Goal: Task Accomplishment & Management: Use online tool/utility

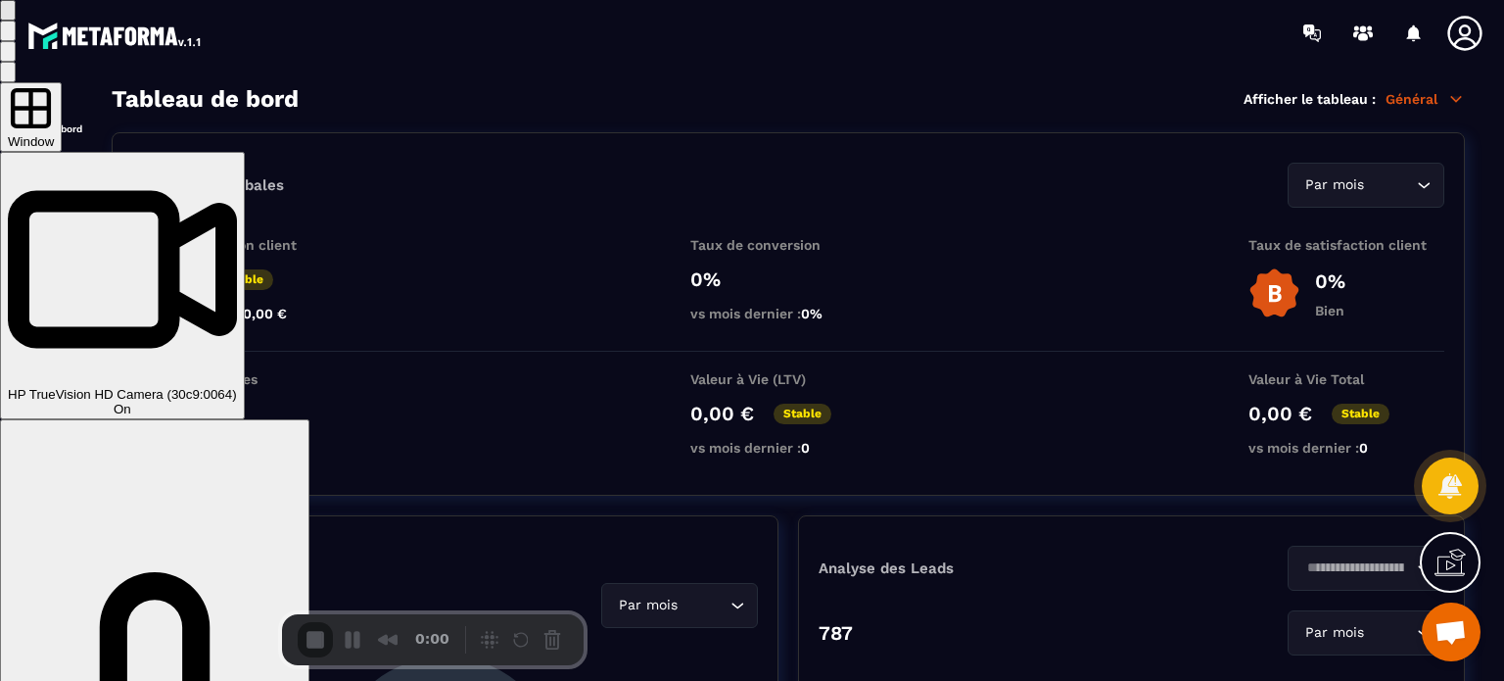
click at [237, 211] on div "HP TrueVision HD Camera (30c9:0064) On" at bounding box center [122, 286] width 229 height 262
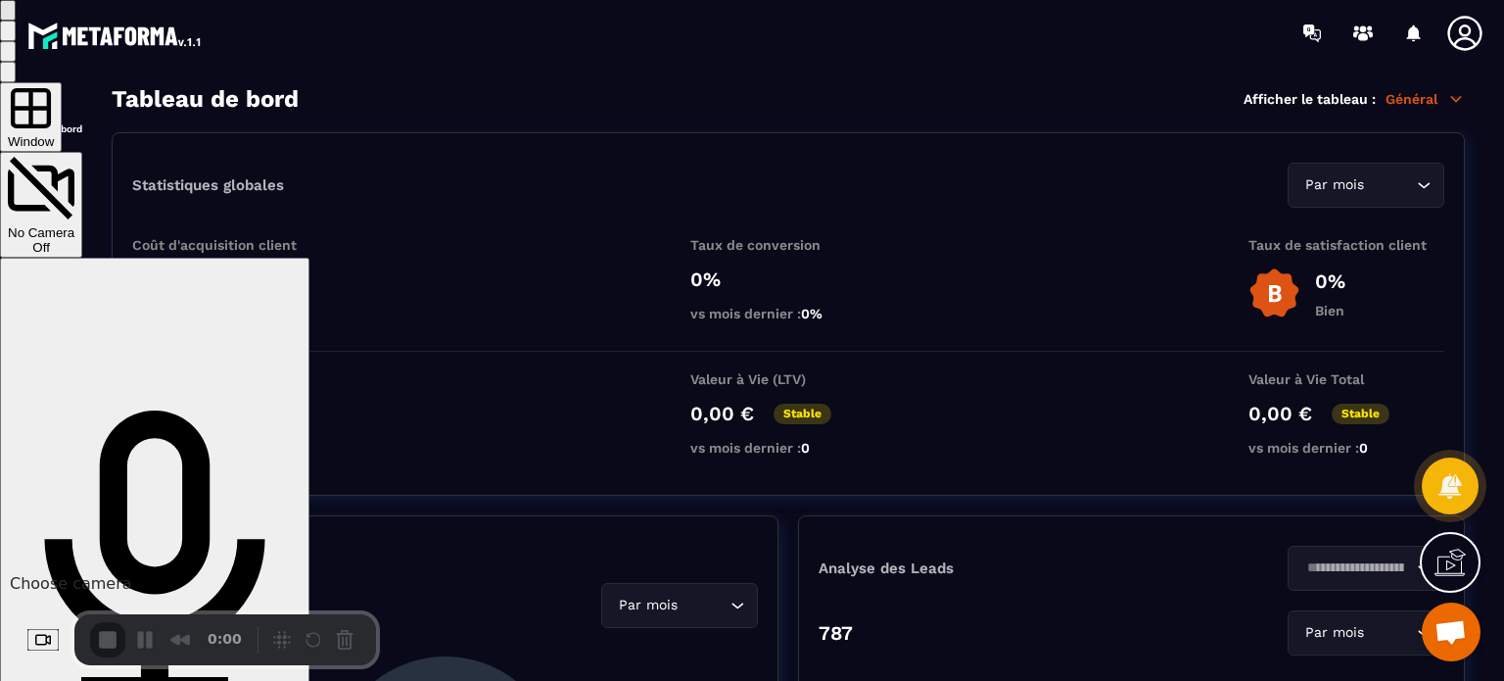
click at [59, 649] on button "Choose camera" at bounding box center [42, 640] width 31 height 23
click at [131, 584] on span "Avatar" at bounding box center [146, 585] width 51 height 19
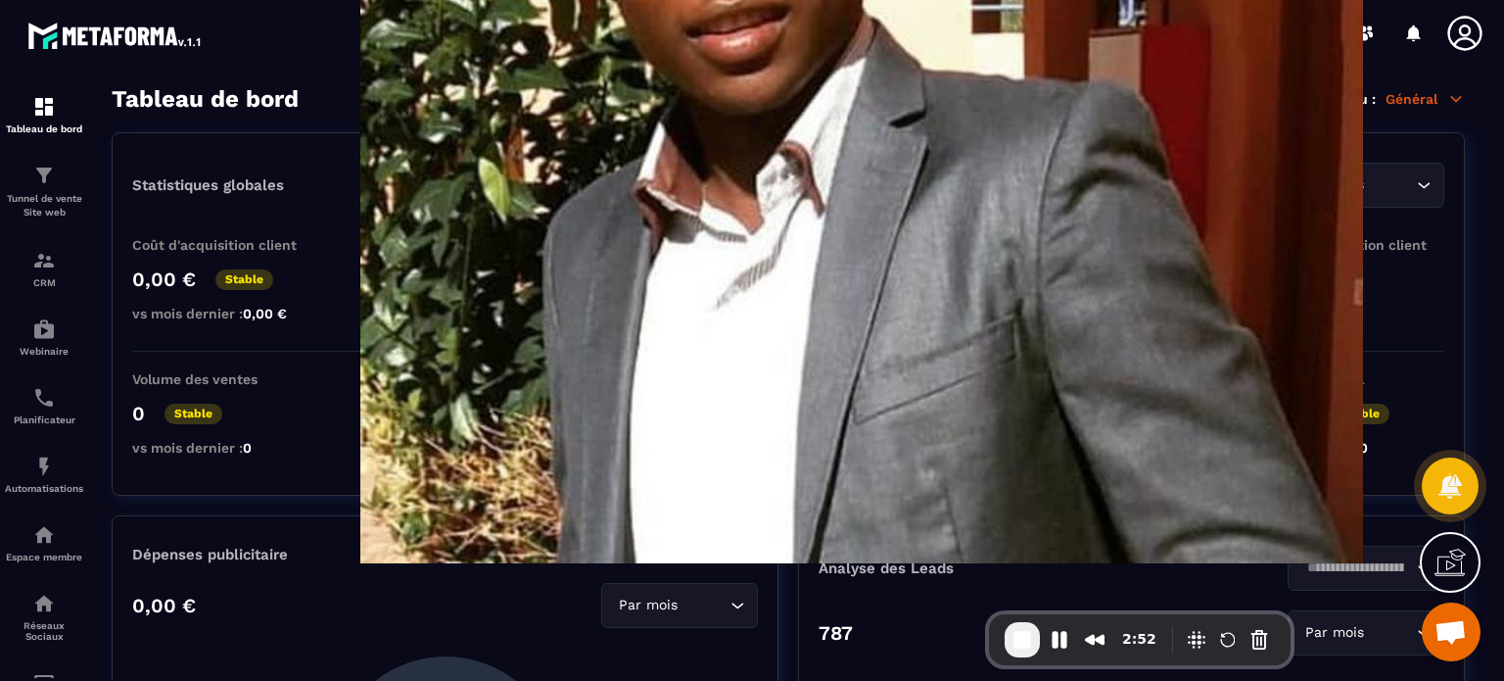
click at [1459, 30] on icon at bounding box center [1465, 33] width 34 height 34
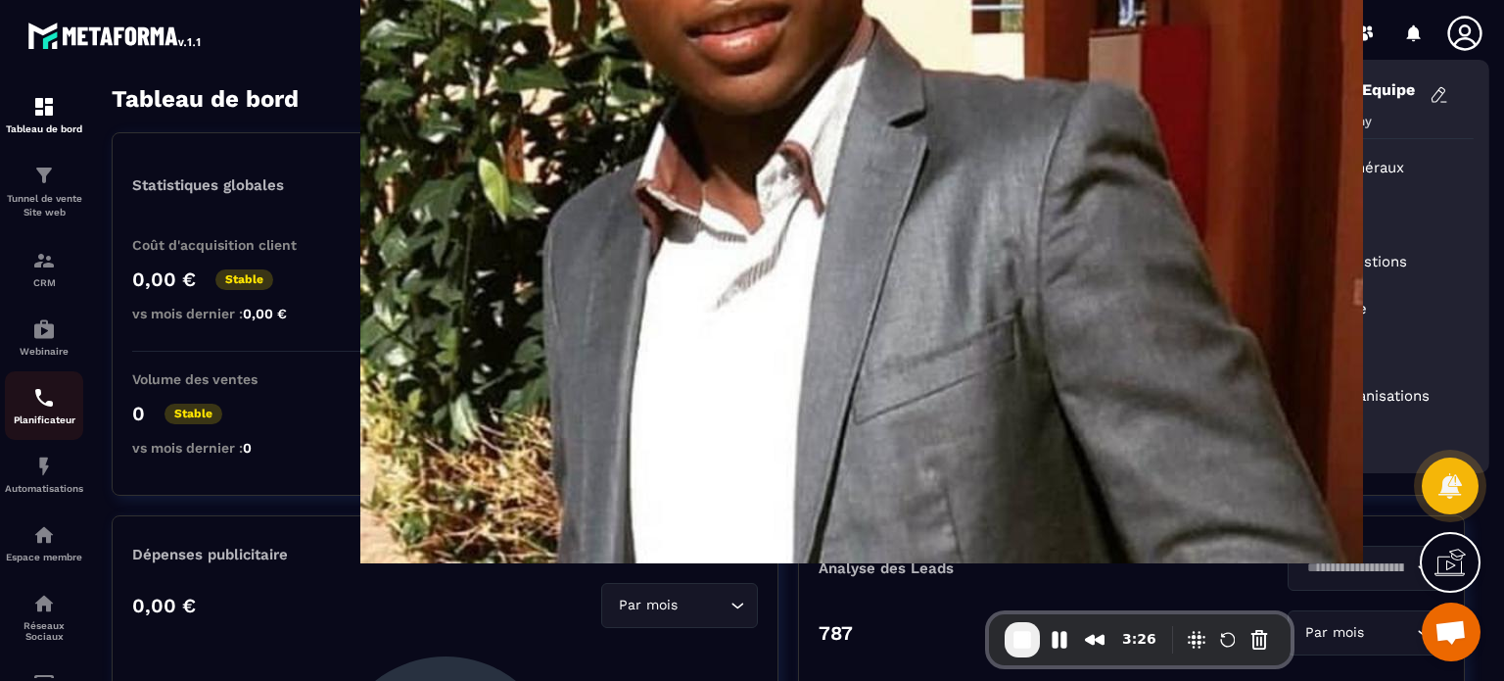
click at [43, 422] on p "Planificateur" at bounding box center [44, 419] width 78 height 11
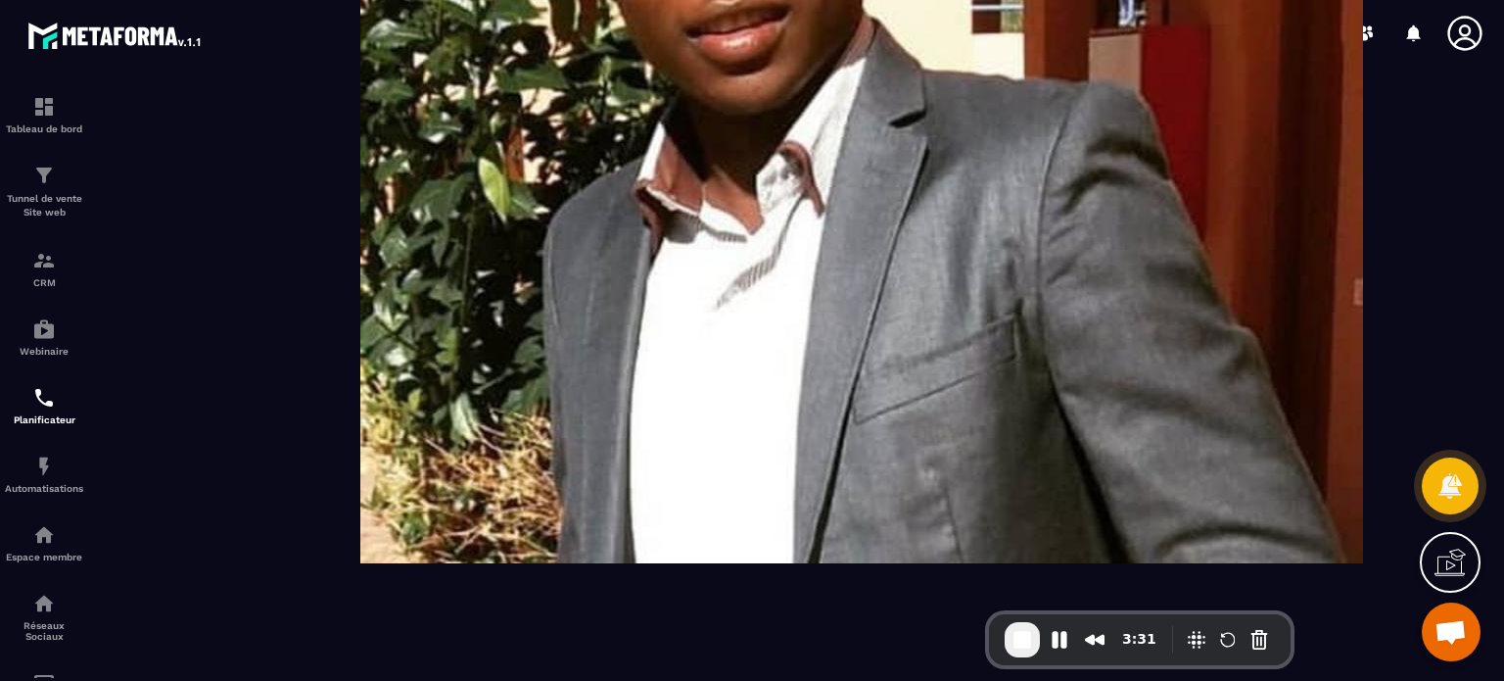
click at [1465, 26] on icon at bounding box center [1465, 33] width 39 height 39
click at [1465, 32] on icon at bounding box center [1465, 33] width 39 height 39
click at [37, 493] on p "Automatisations" at bounding box center [44, 488] width 78 height 11
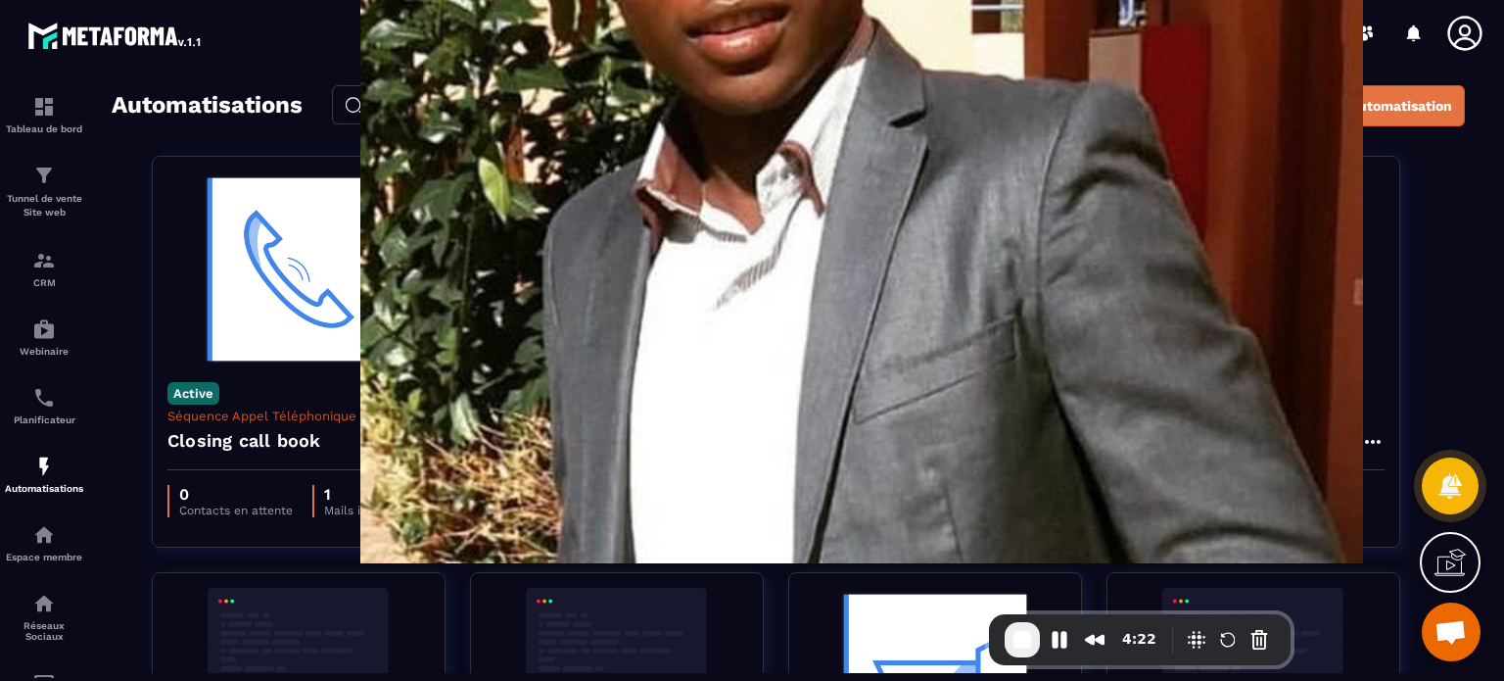
click at [1298, 117] on button "Créer une automatisation" at bounding box center [1352, 105] width 225 height 41
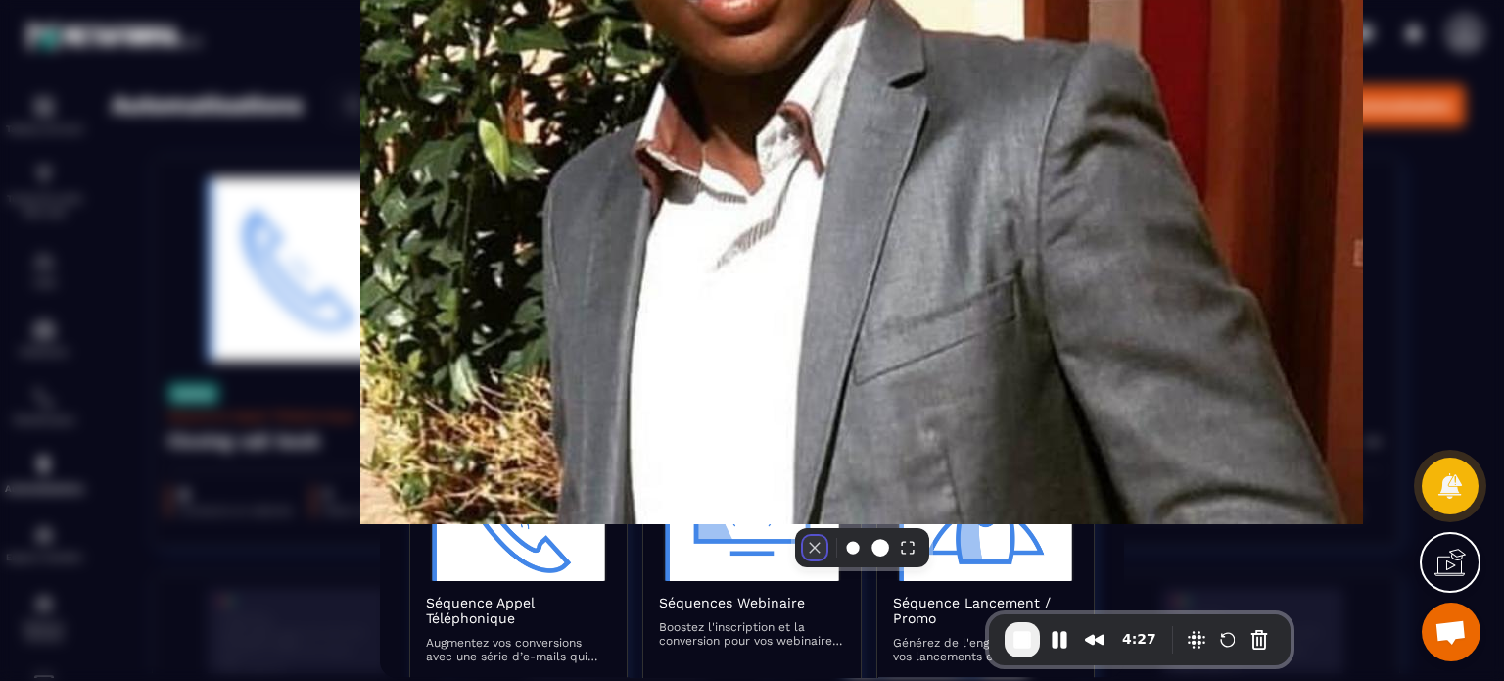
click at [803, 559] on button "Camera off" at bounding box center [815, 548] width 24 height 24
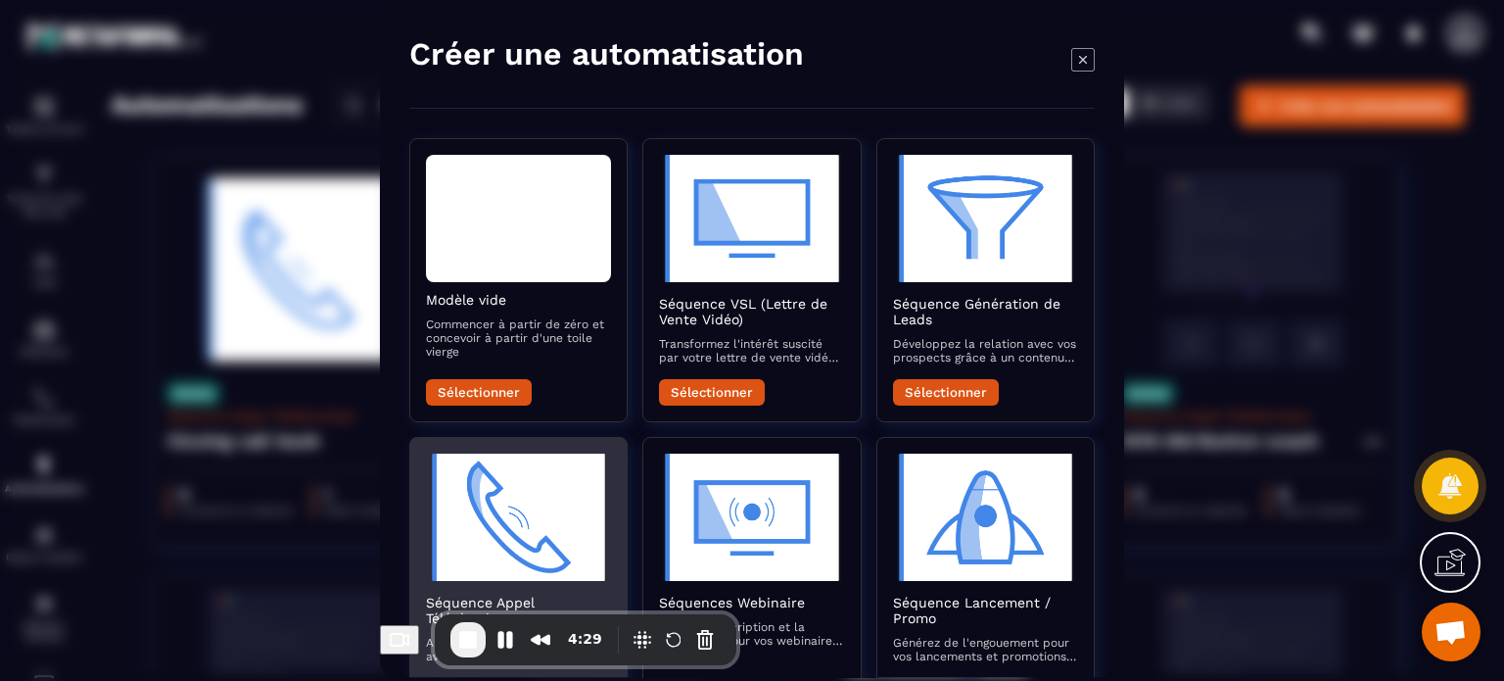
click at [498, 549] on img "Modal window" at bounding box center [518, 516] width 185 height 127
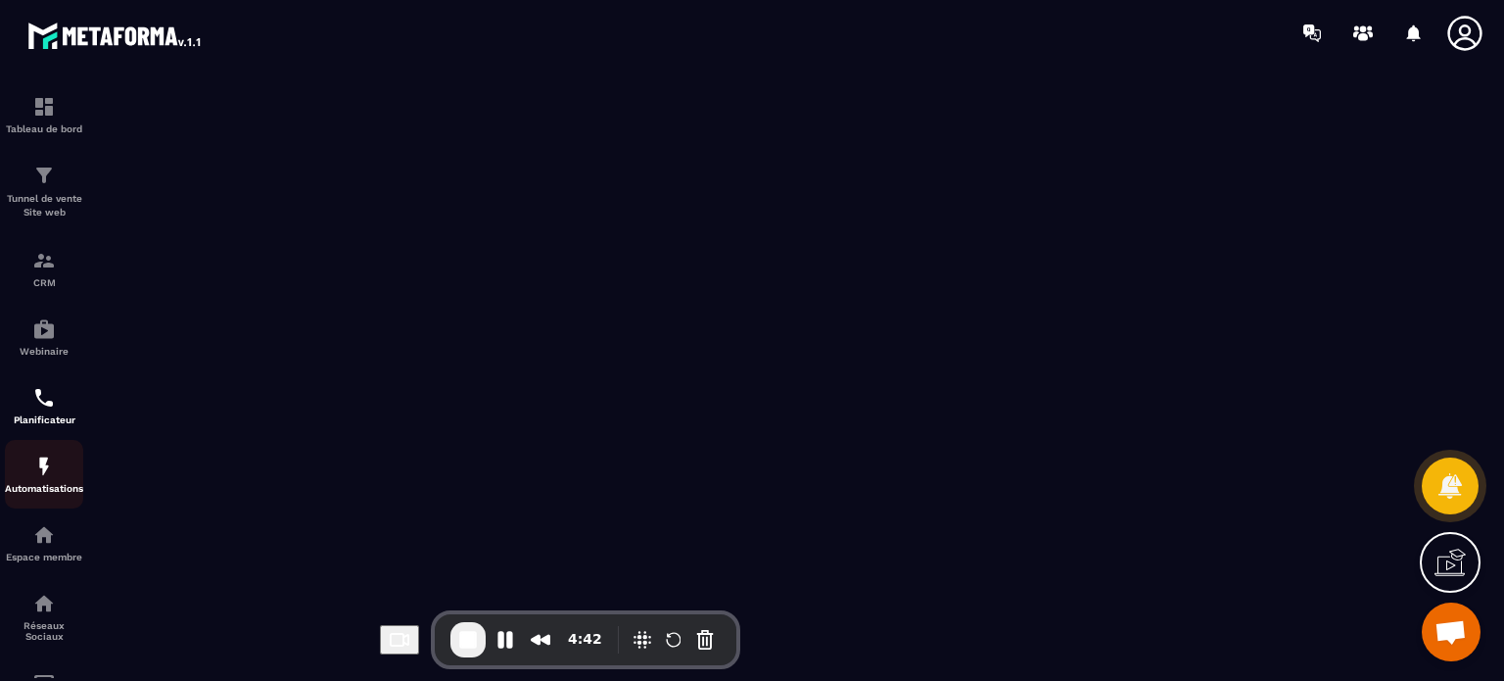
click at [38, 489] on p "Automatisations" at bounding box center [44, 488] width 78 height 11
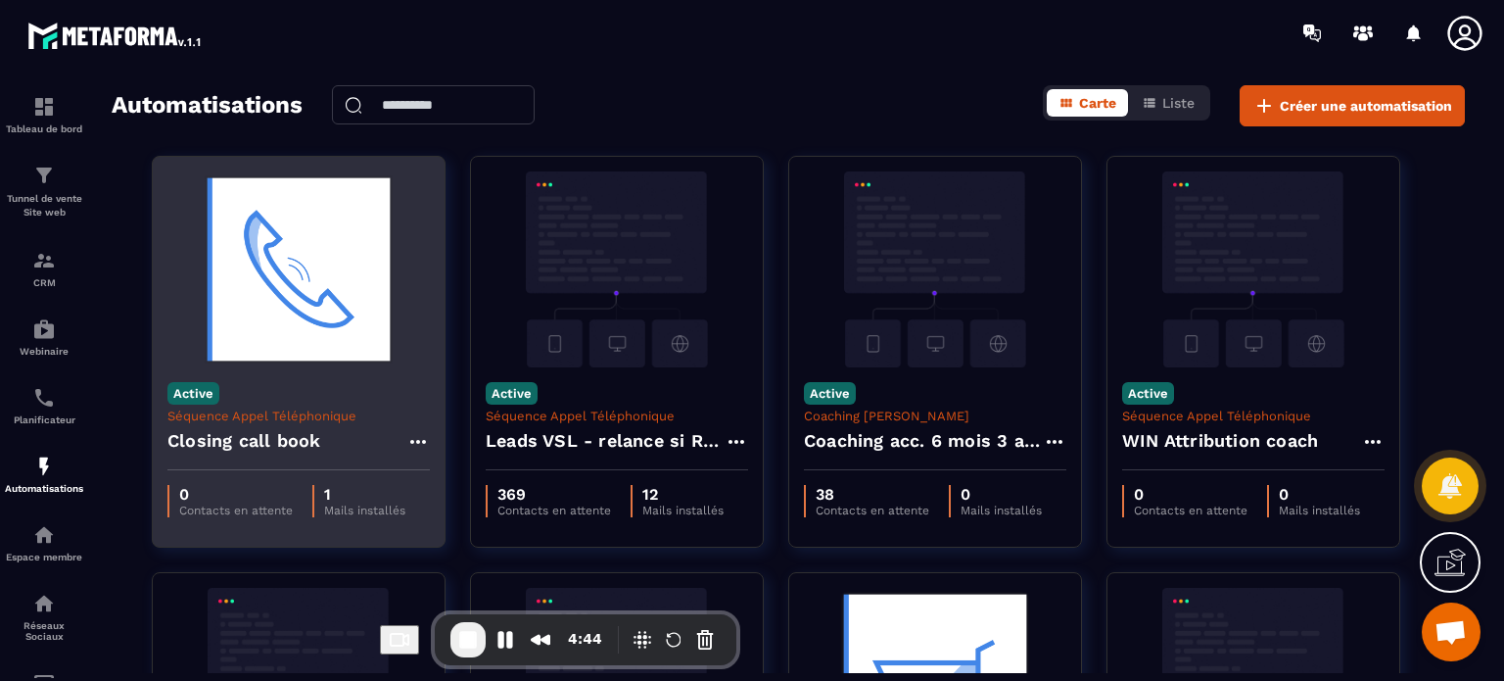
click at [358, 404] on div "Active Séquence Appel Téléphonique Closing call book" at bounding box center [299, 418] width 292 height 103
click at [355, 269] on img at bounding box center [298, 269] width 262 height 196
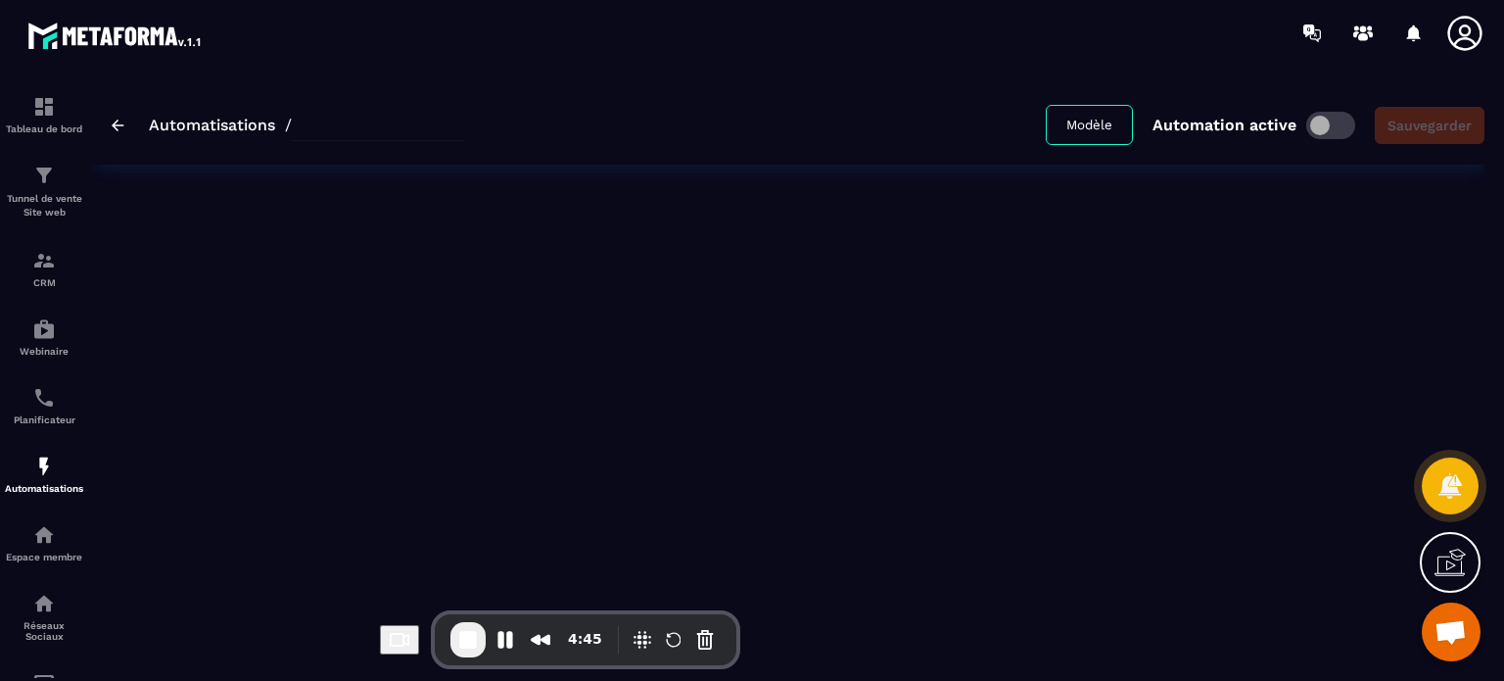
type input "**********"
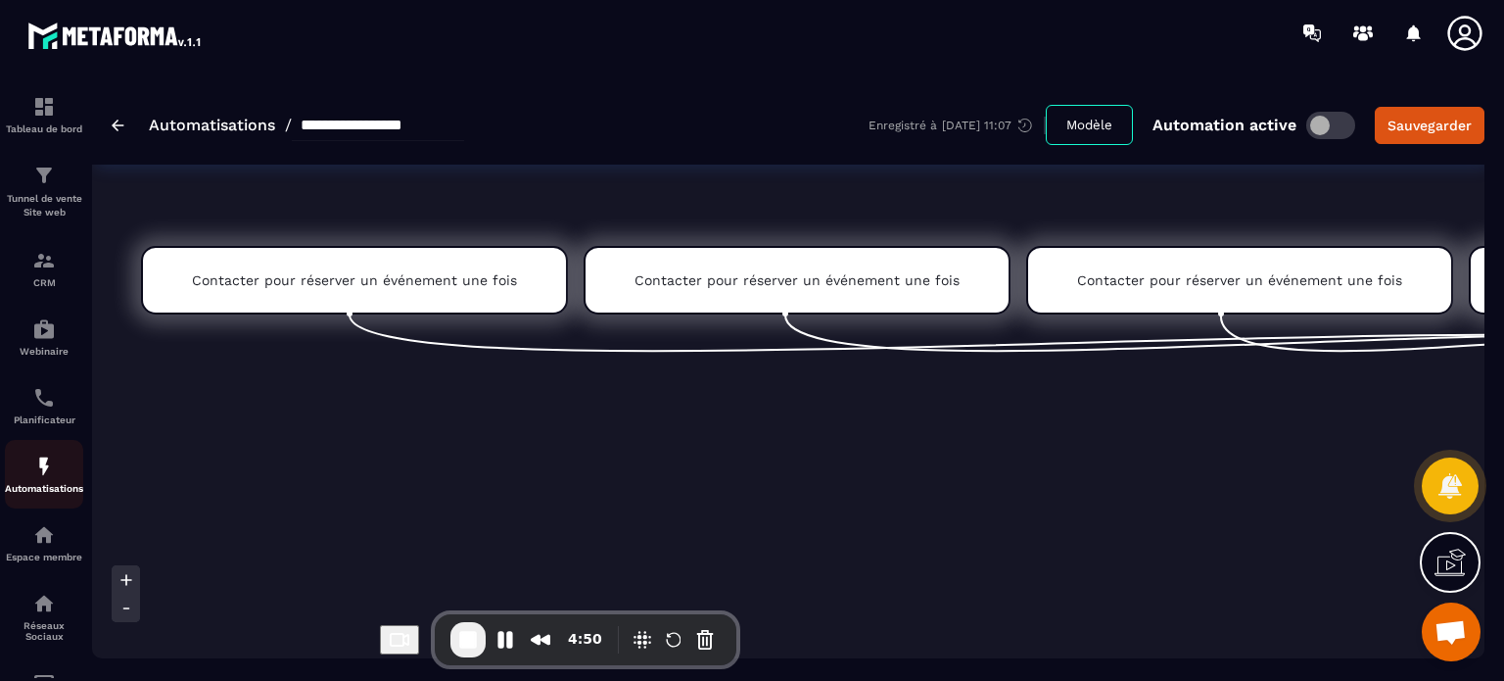
click at [27, 490] on p "Automatisations" at bounding box center [44, 488] width 78 height 11
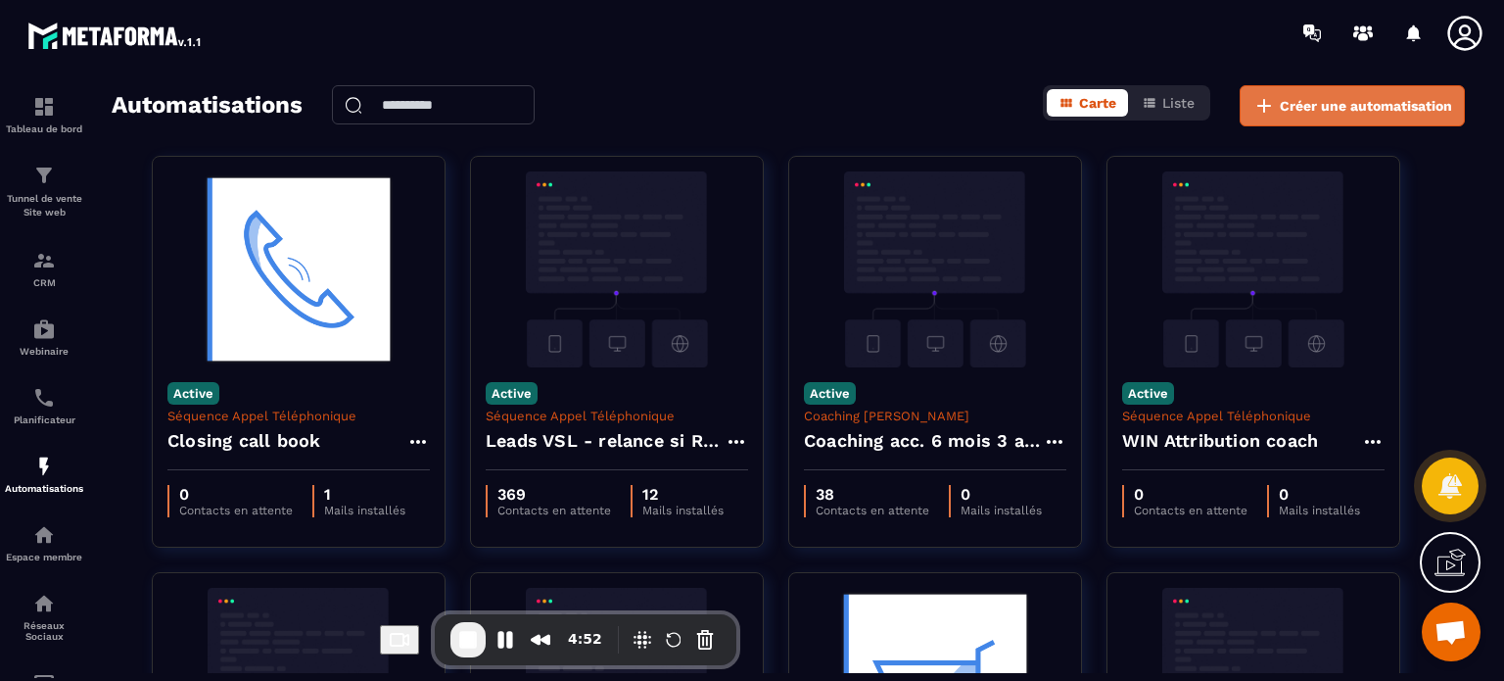
click at [1297, 102] on span "Créer une automatisation" at bounding box center [1366, 106] width 172 height 20
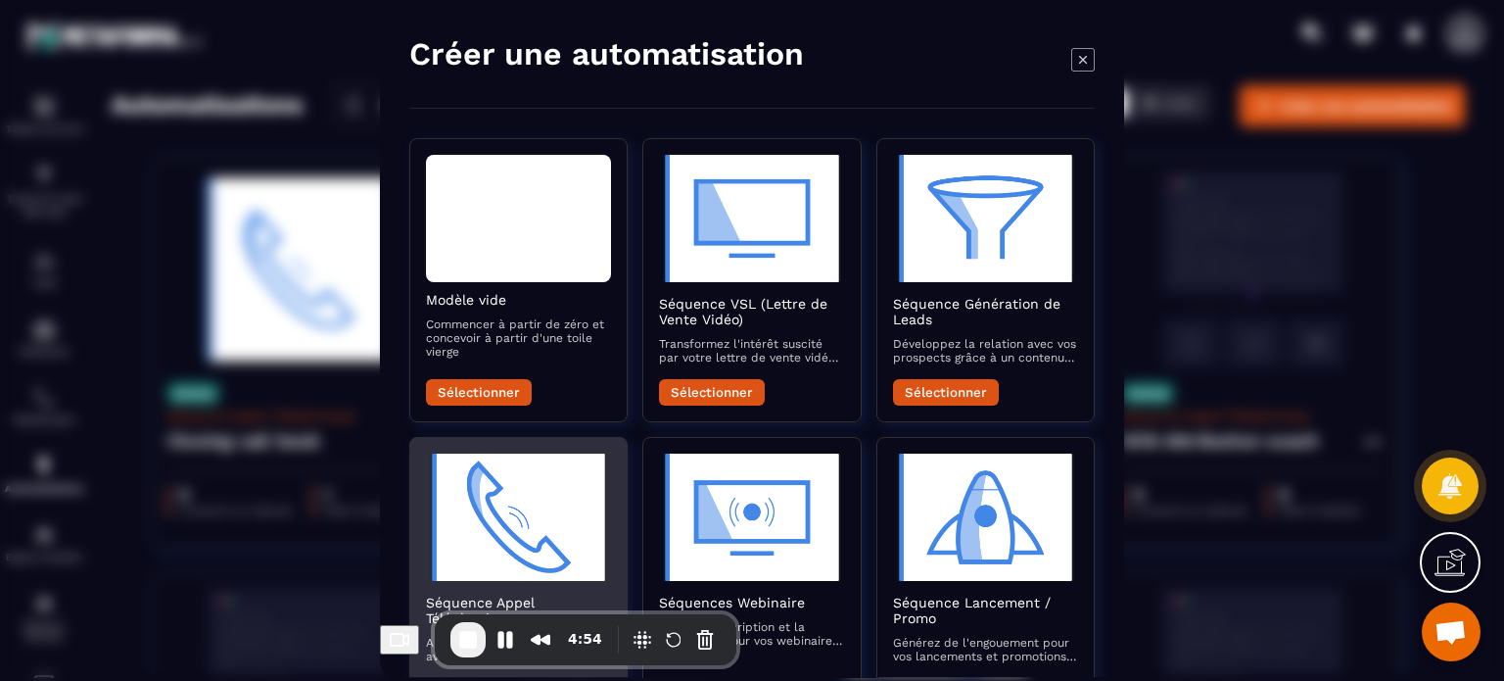
click at [501, 516] on img "Modal window" at bounding box center [518, 516] width 185 height 127
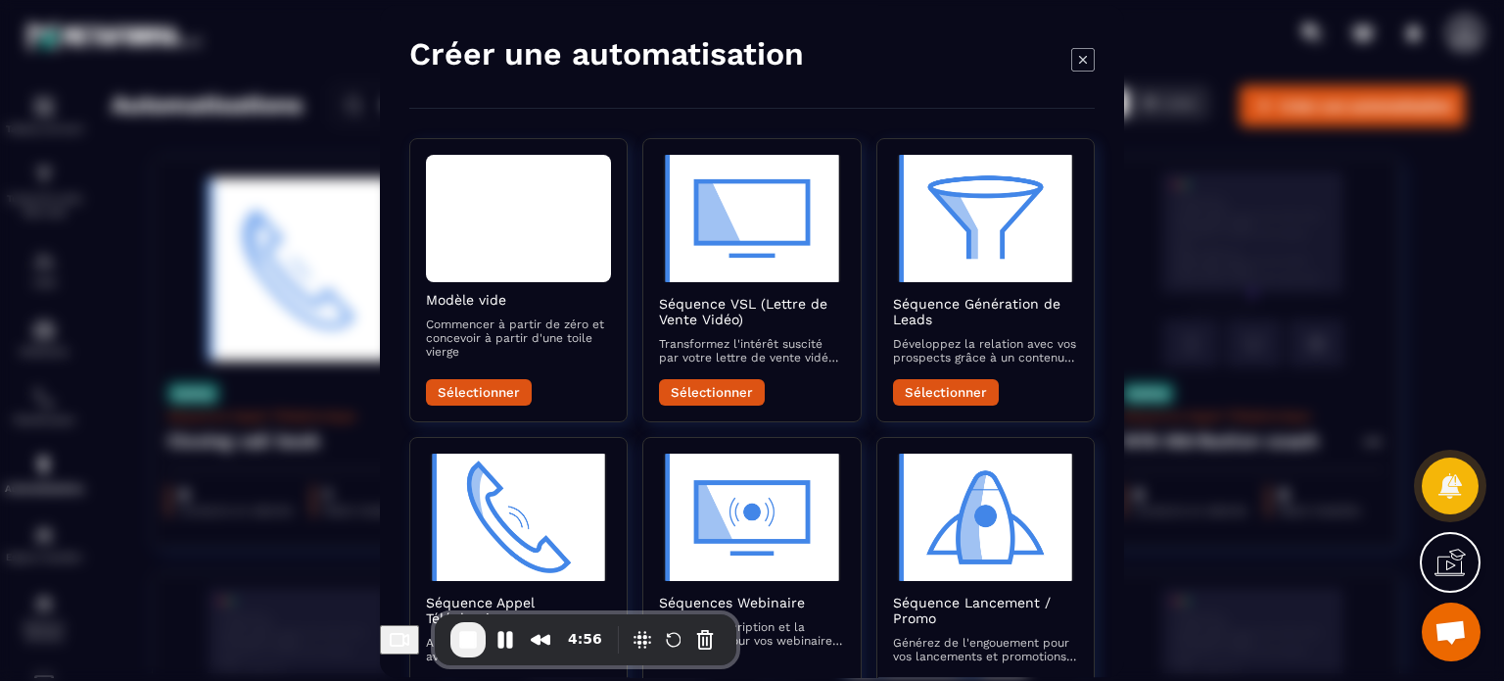
scroll to position [294, 0]
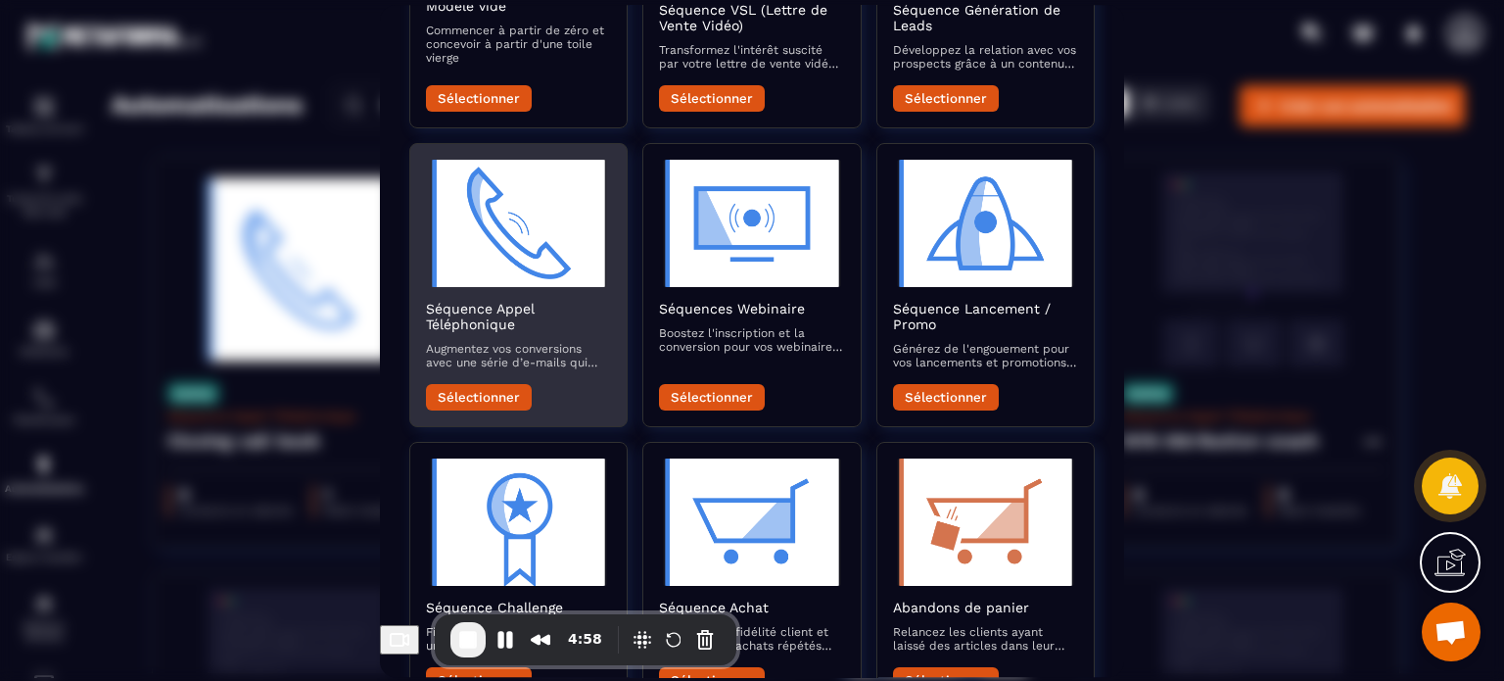
click at [463, 394] on button "Sélectionner" at bounding box center [479, 397] width 106 height 26
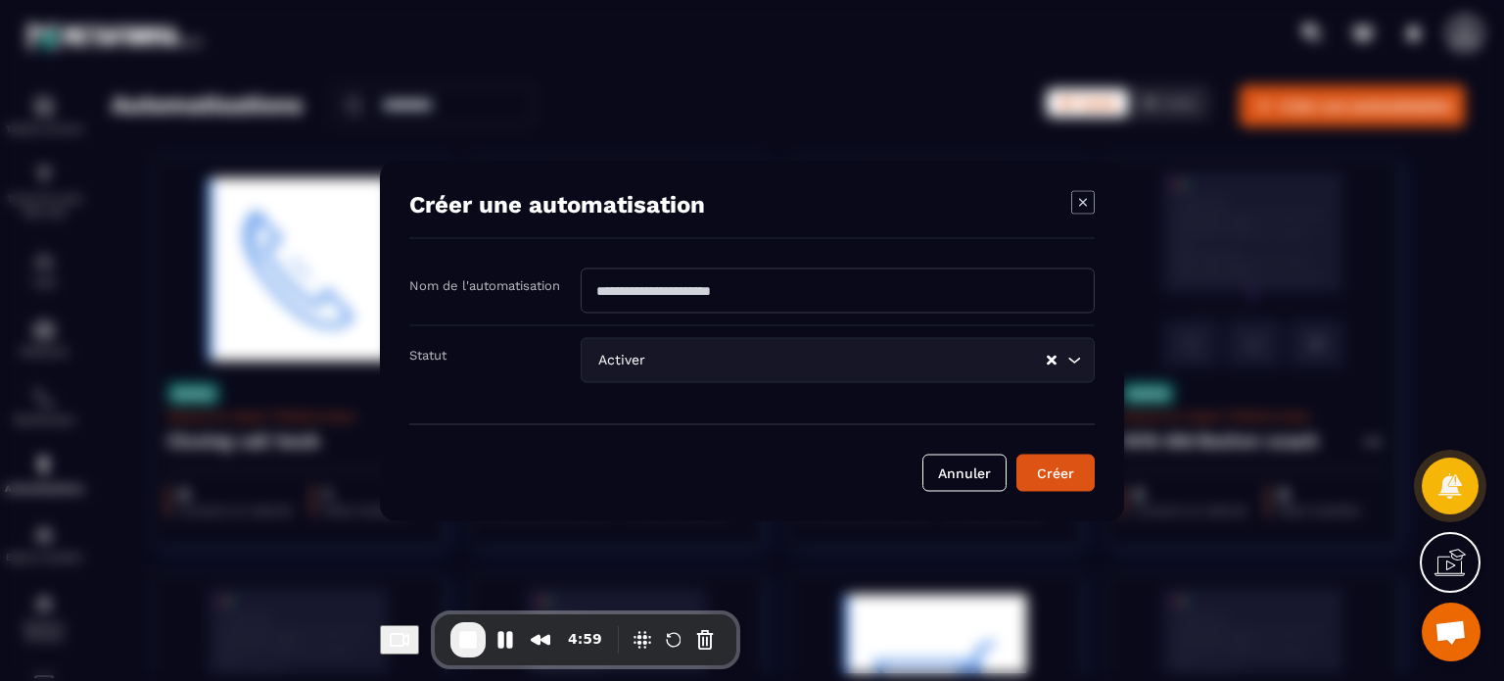
click at [664, 277] on input "Modal window" at bounding box center [838, 289] width 514 height 45
type input "****"
click at [1077, 472] on button "Créer" at bounding box center [1056, 471] width 78 height 37
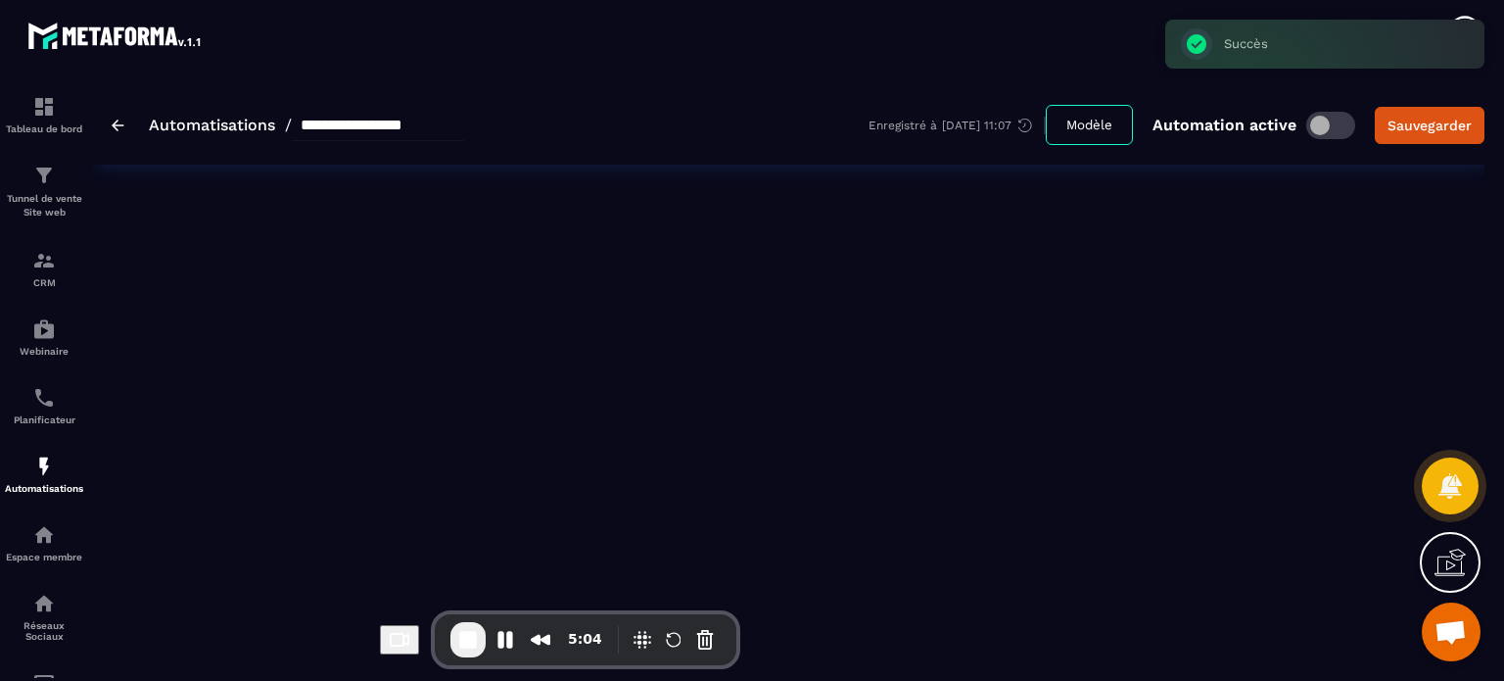
type input "****"
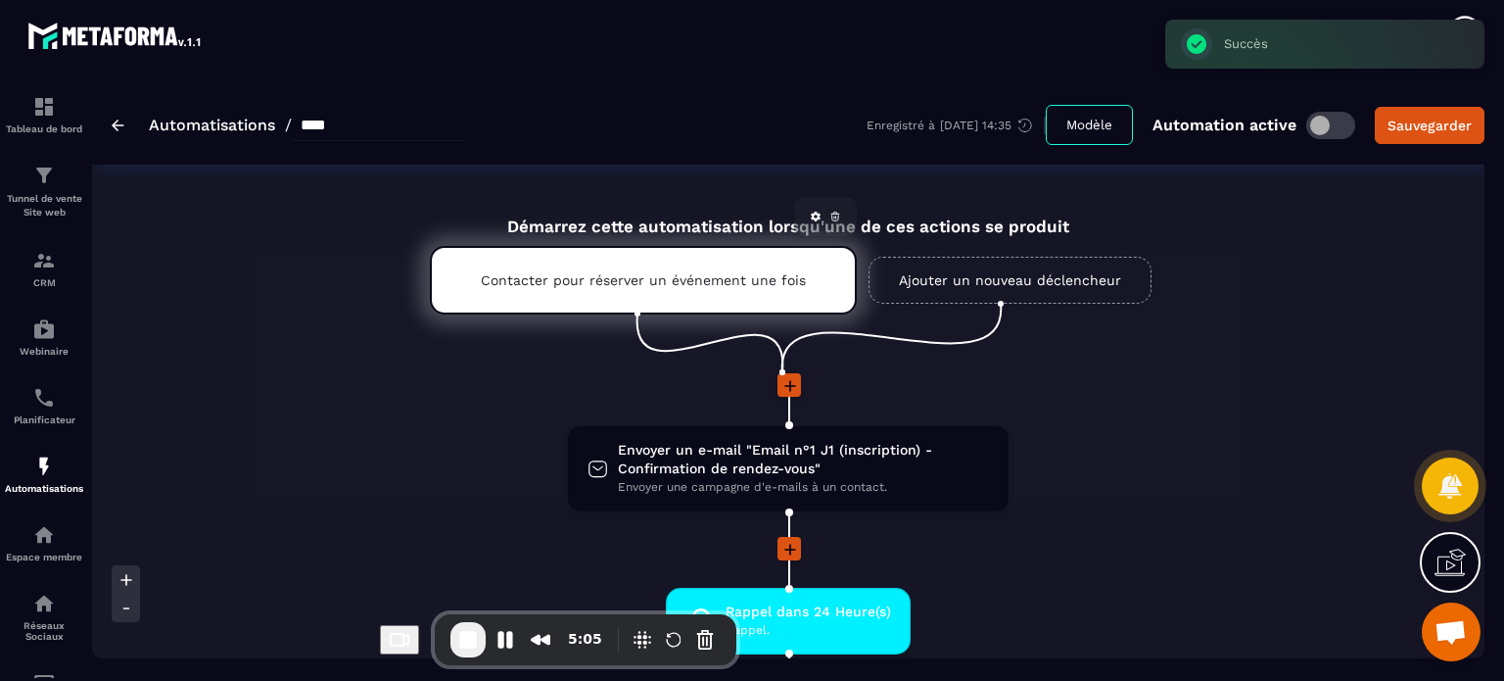
click at [666, 280] on p "Contacter pour réserver un événement une fois" at bounding box center [643, 280] width 325 height 16
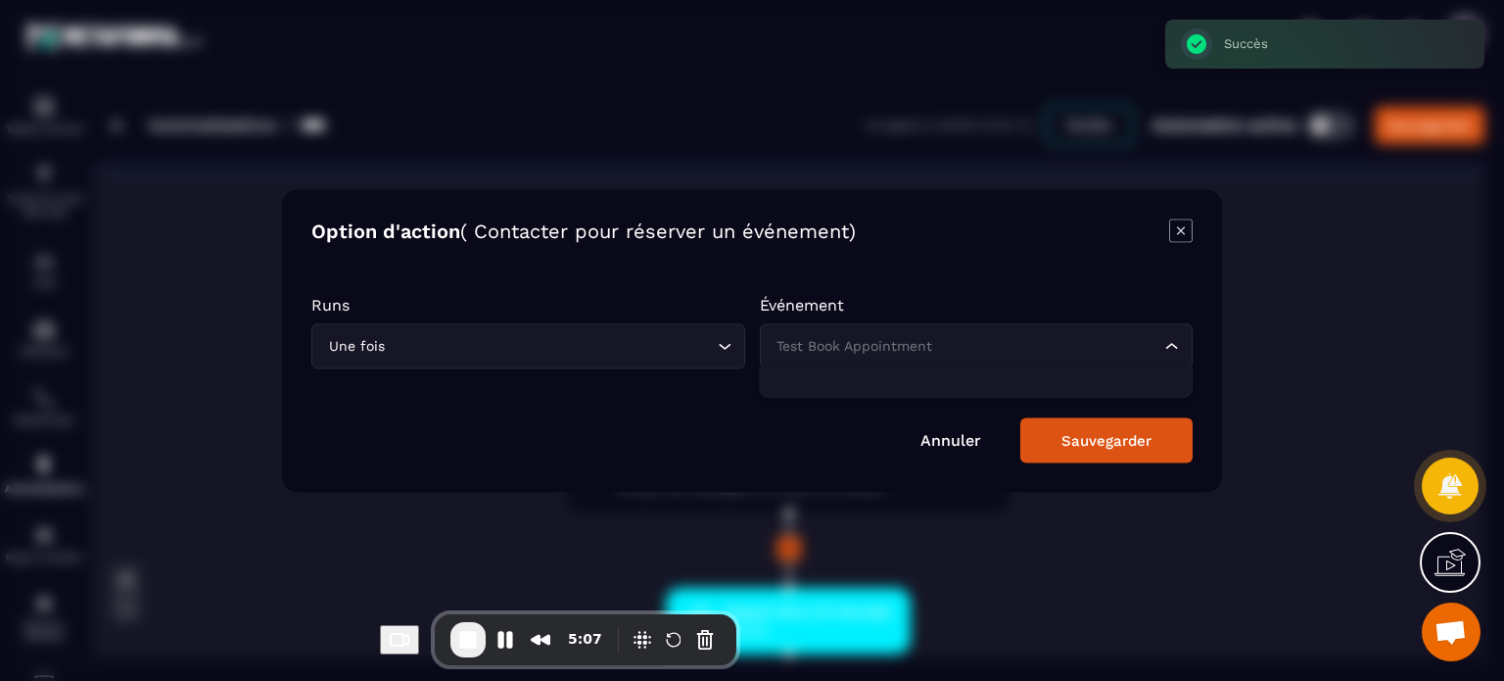
click at [845, 348] on div "Test Book Appointment" at bounding box center [967, 346] width 393 height 22
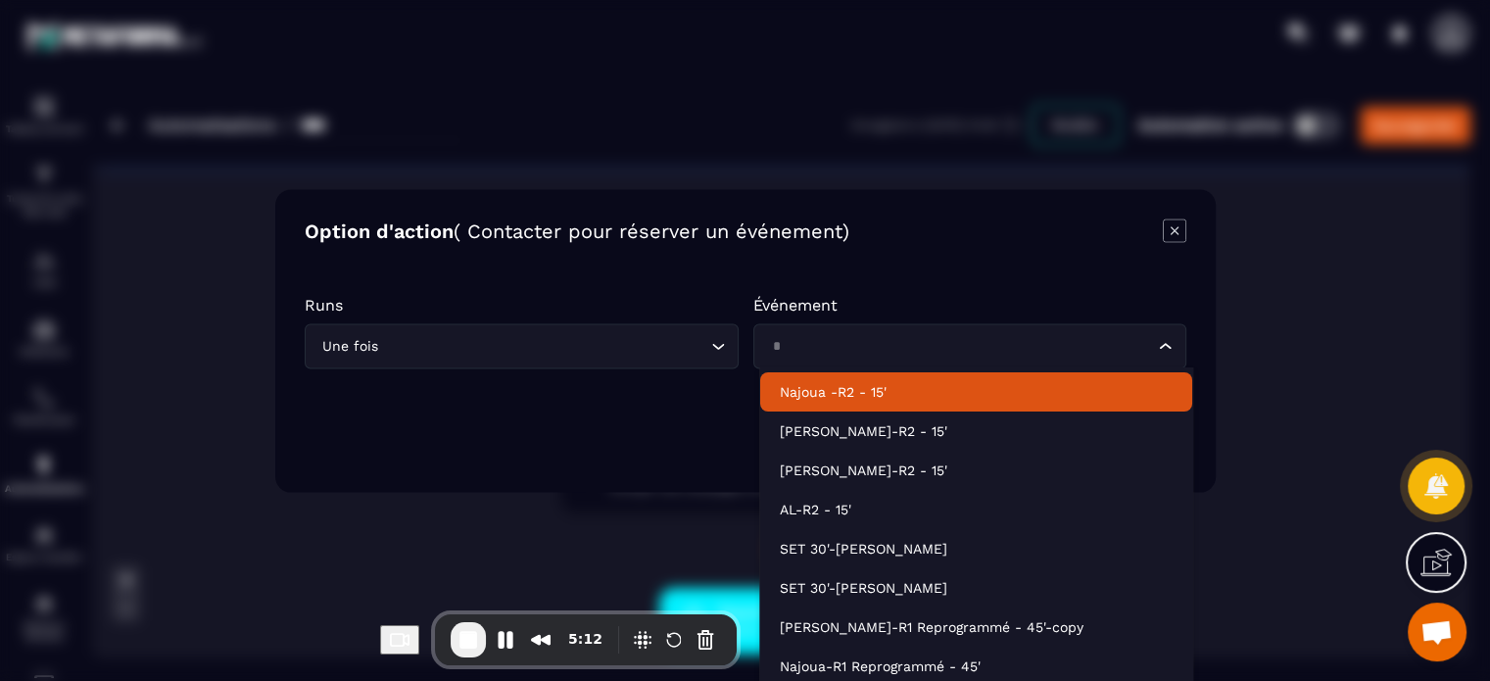
type input "*"
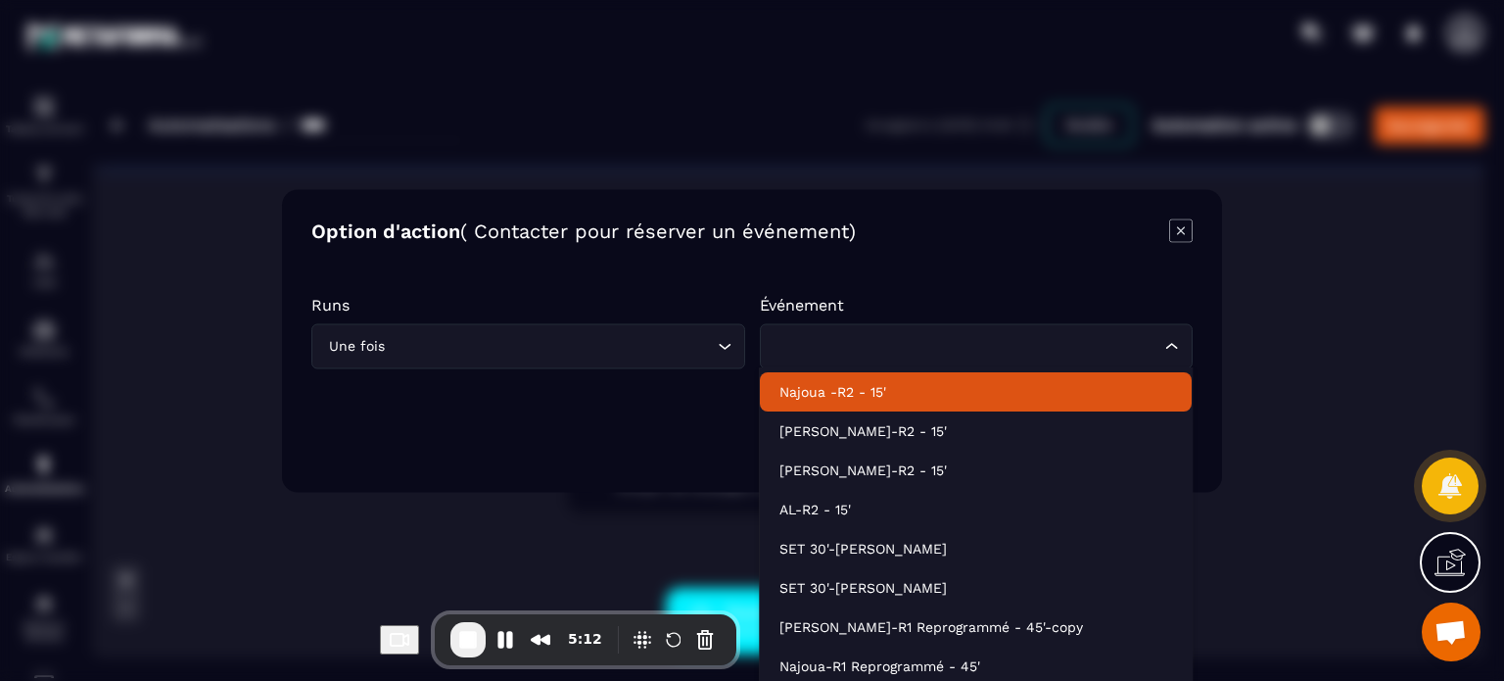
click at [1185, 227] on icon "Modal window" at bounding box center [1181, 230] width 24 height 24
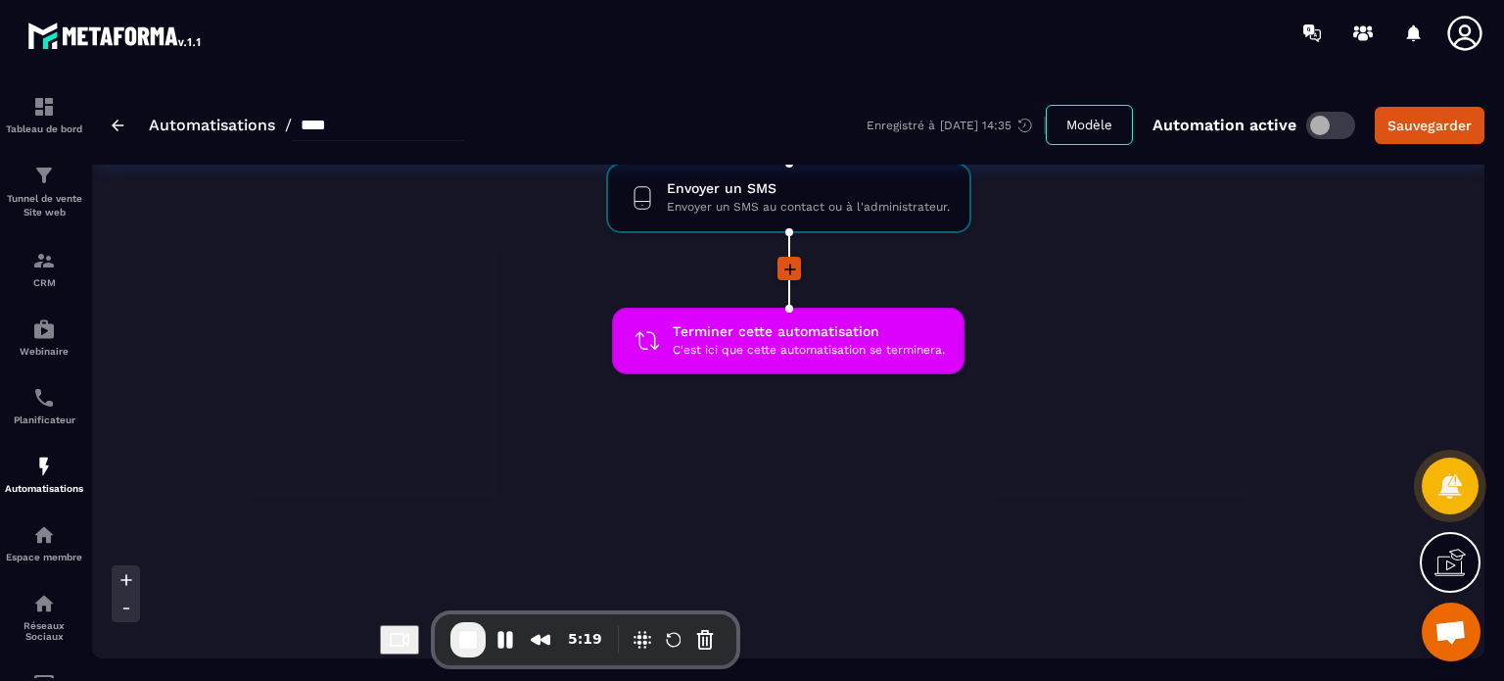
scroll to position [1188, 0]
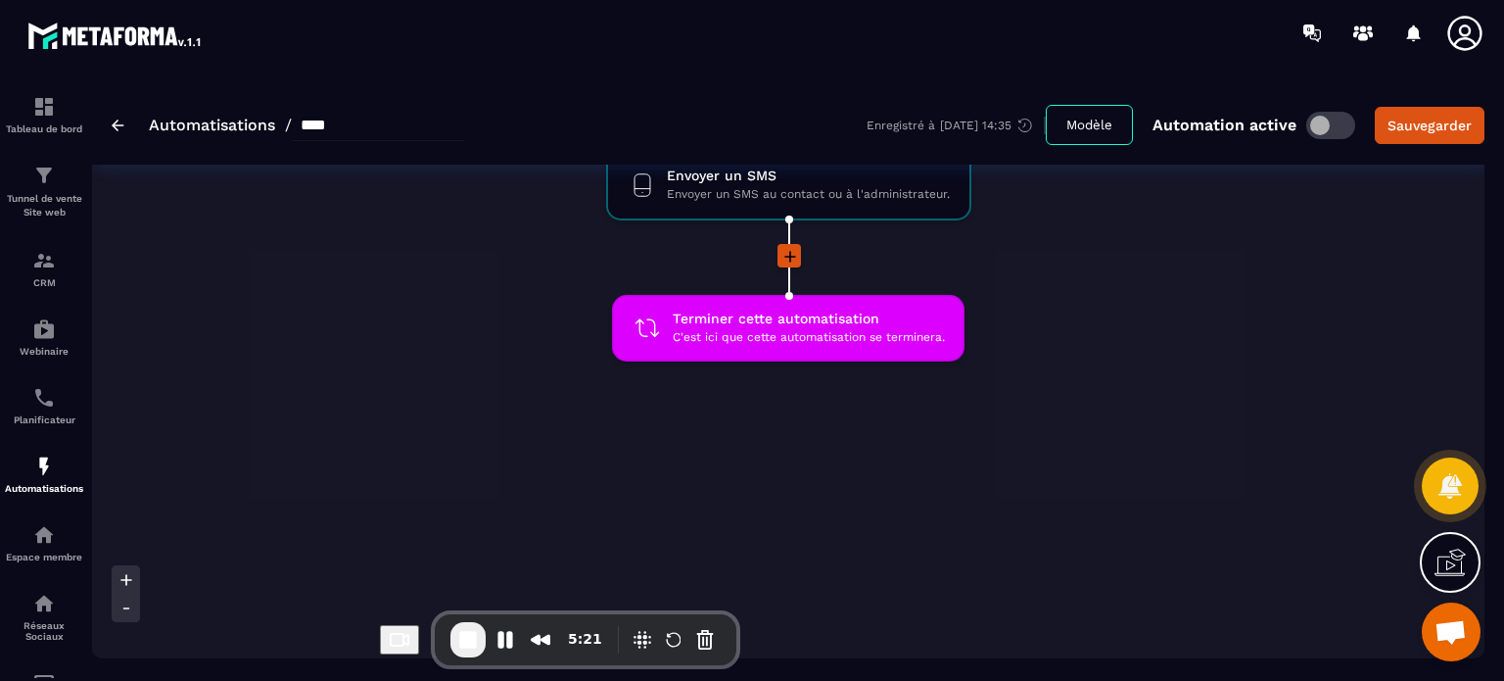
click at [113, 122] on img at bounding box center [118, 125] width 13 height 12
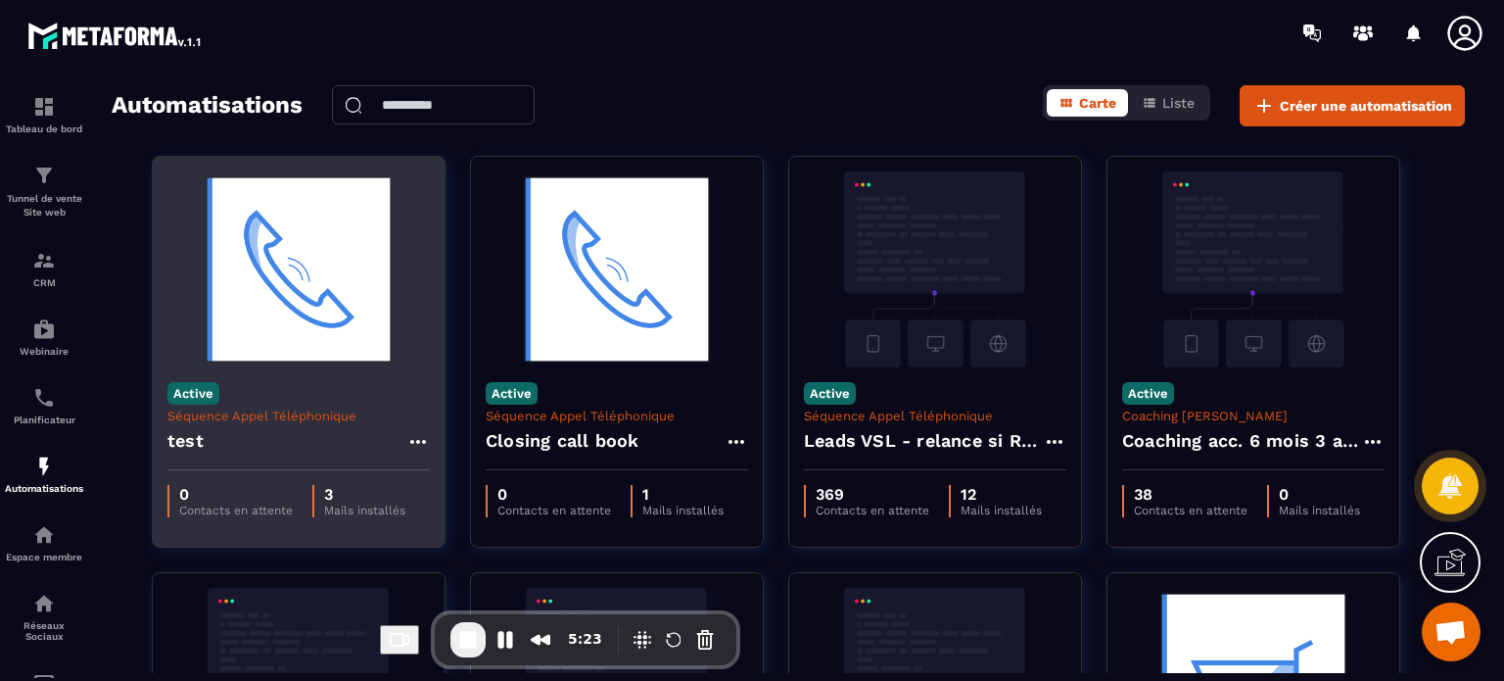
click at [418, 442] on icon at bounding box center [418, 442] width 16 height 4
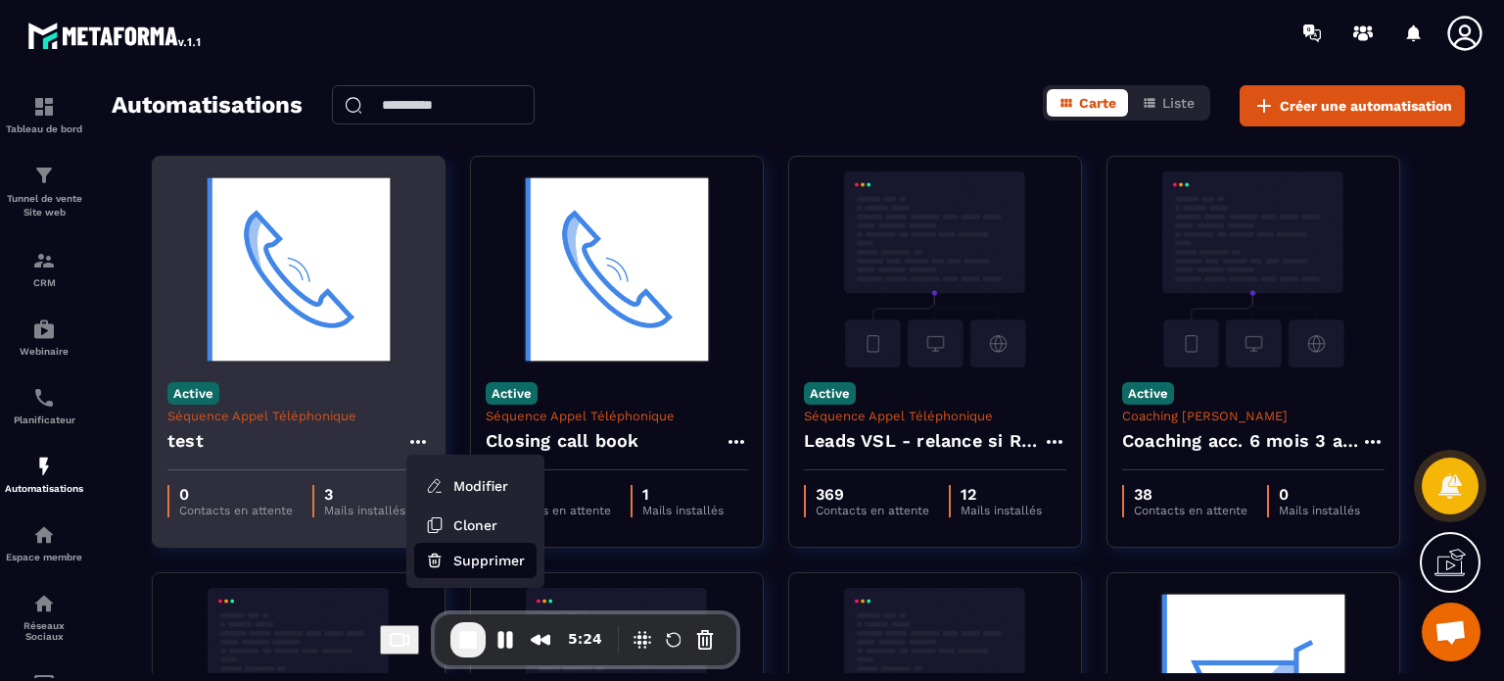
click at [449, 554] on button "Supprimer" at bounding box center [475, 560] width 122 height 35
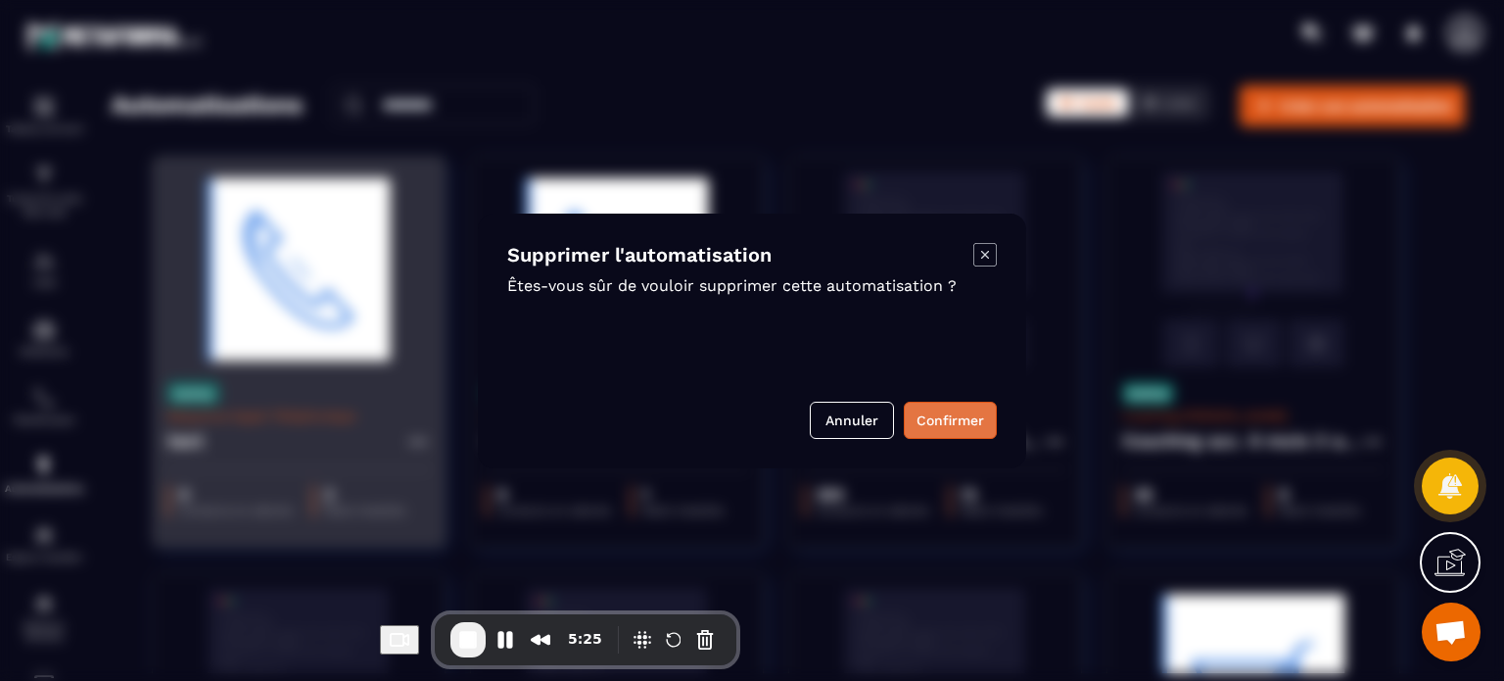
click at [937, 415] on button "Confirmer" at bounding box center [950, 420] width 93 height 37
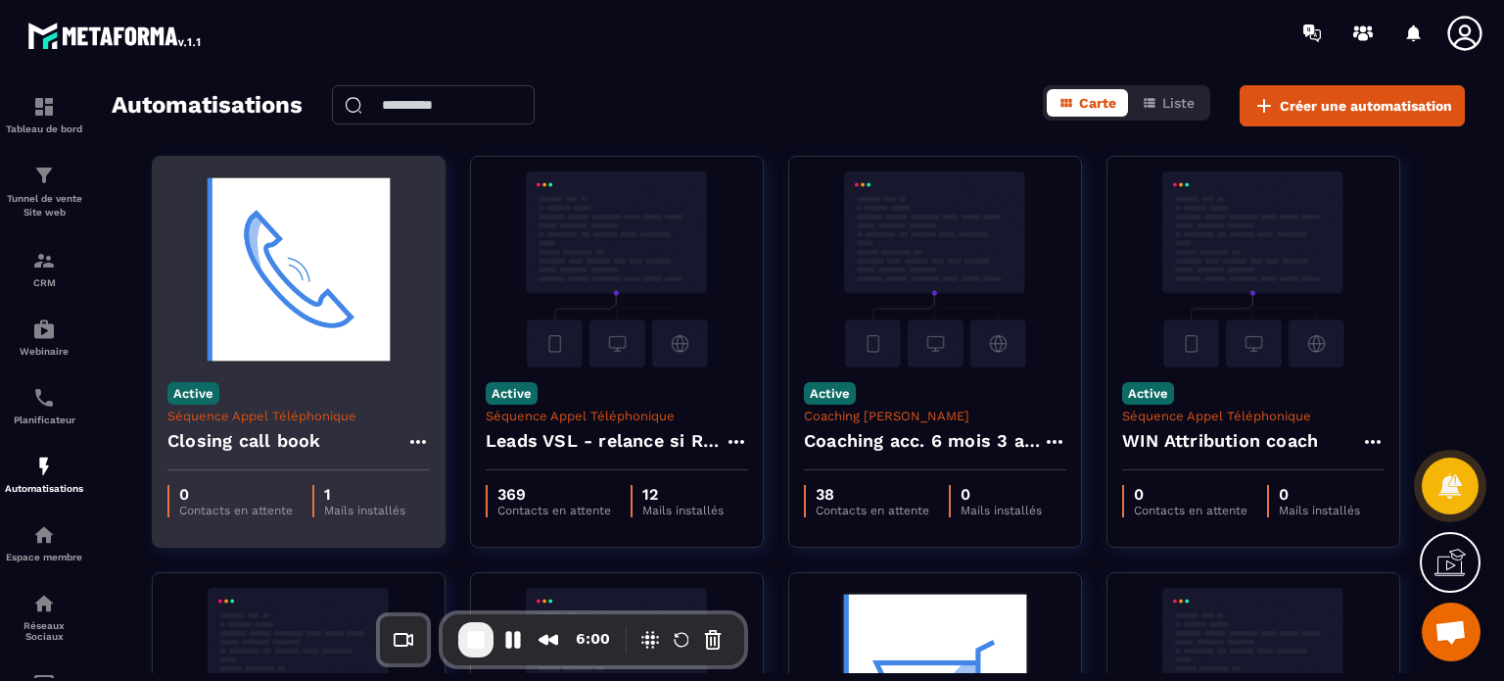
click at [1474, 27] on icon at bounding box center [1465, 33] width 39 height 39
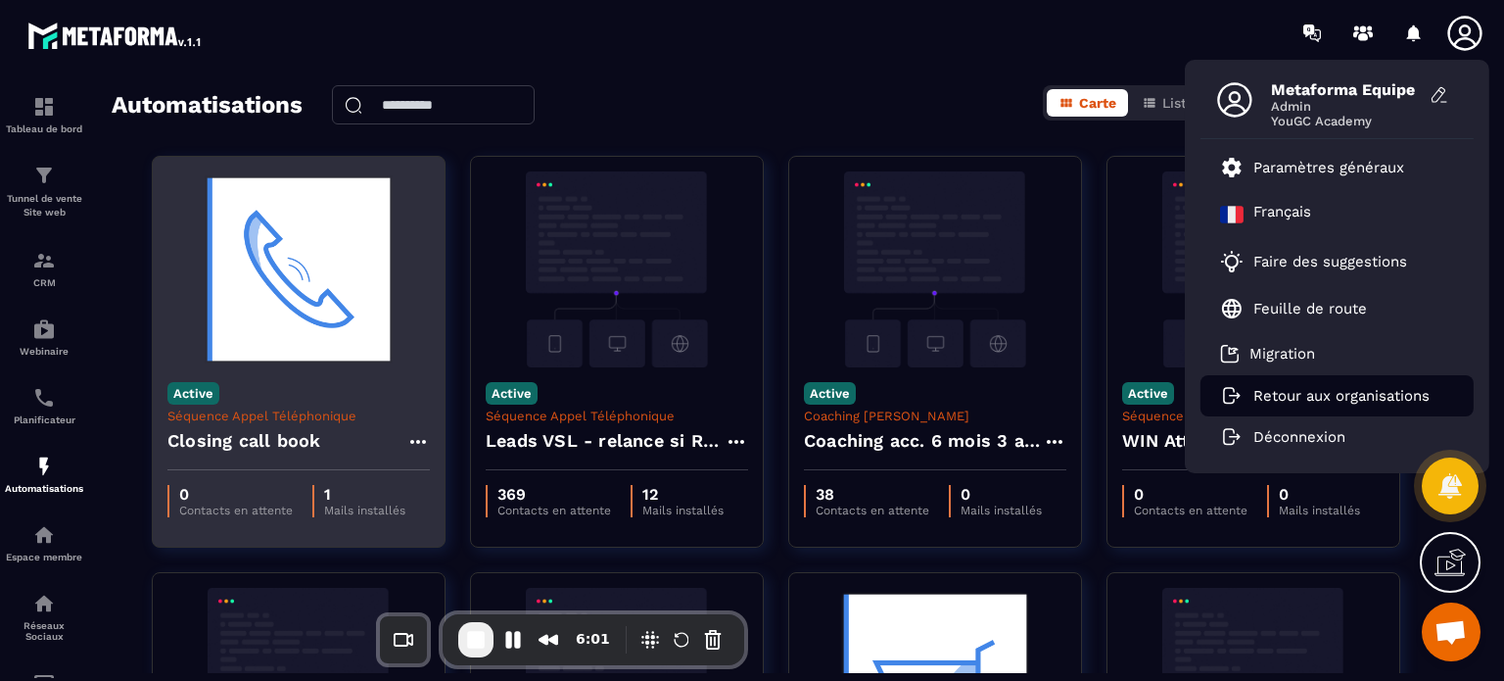
click at [1316, 406] on li "Retour aux organisations" at bounding box center [1337, 395] width 273 height 41
click at [1324, 403] on p "Retour aux organisations" at bounding box center [1342, 396] width 176 height 18
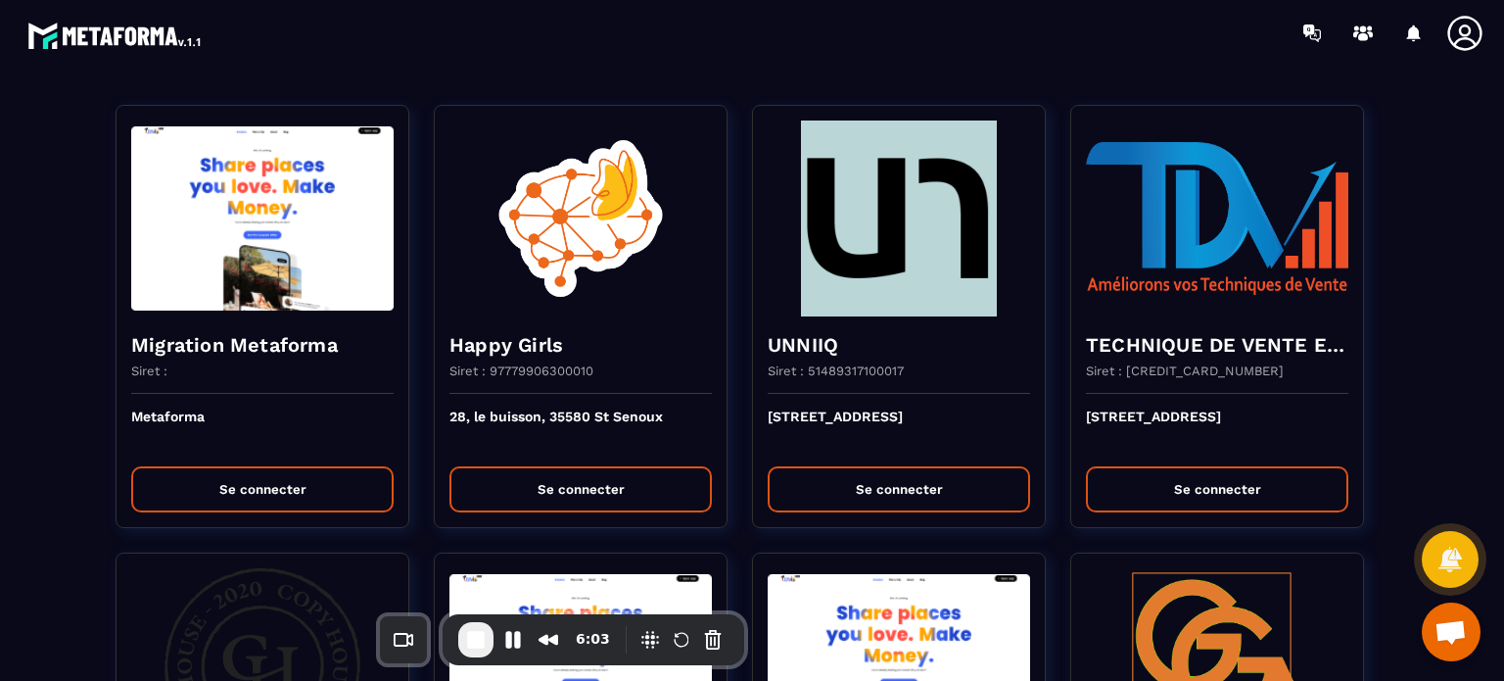
click at [1473, 46] on icon at bounding box center [1465, 33] width 34 height 34
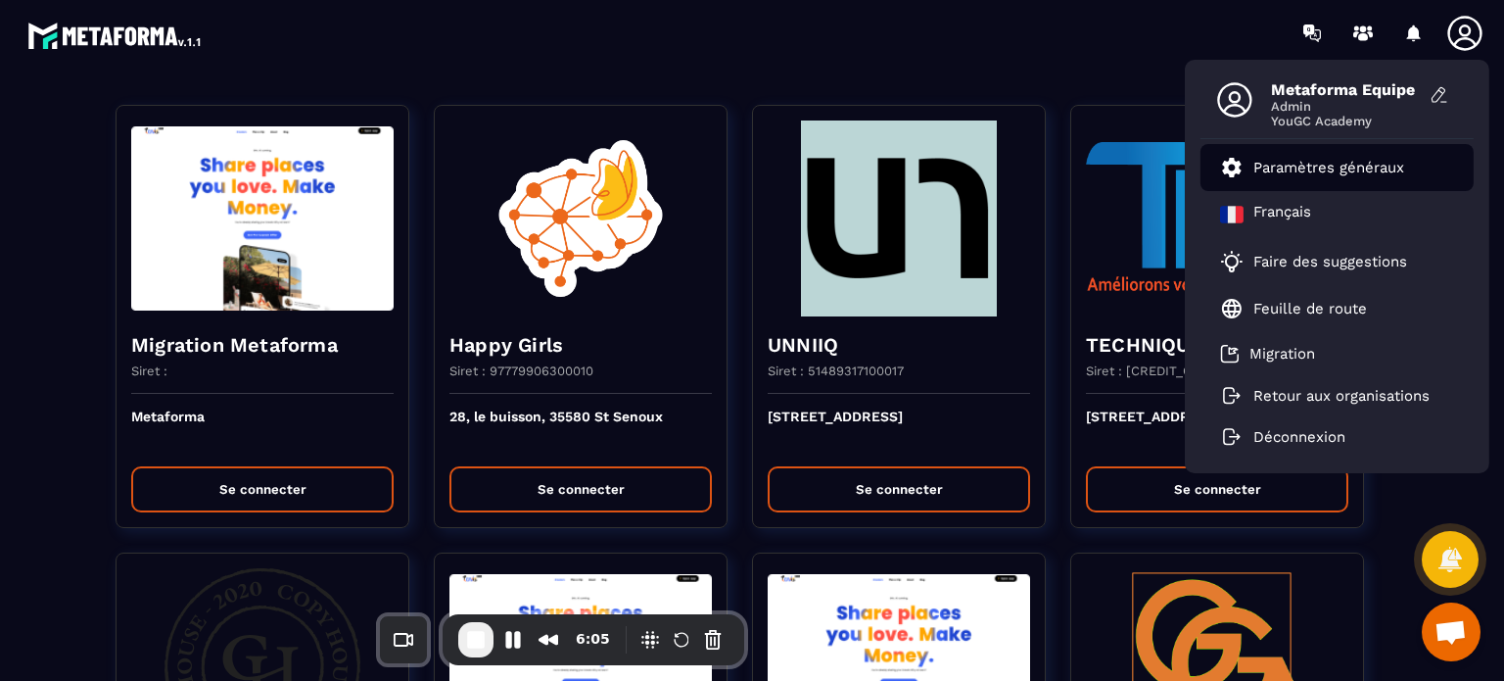
click at [1367, 156] on link "Paramètres généraux" at bounding box center [1312, 168] width 184 height 24
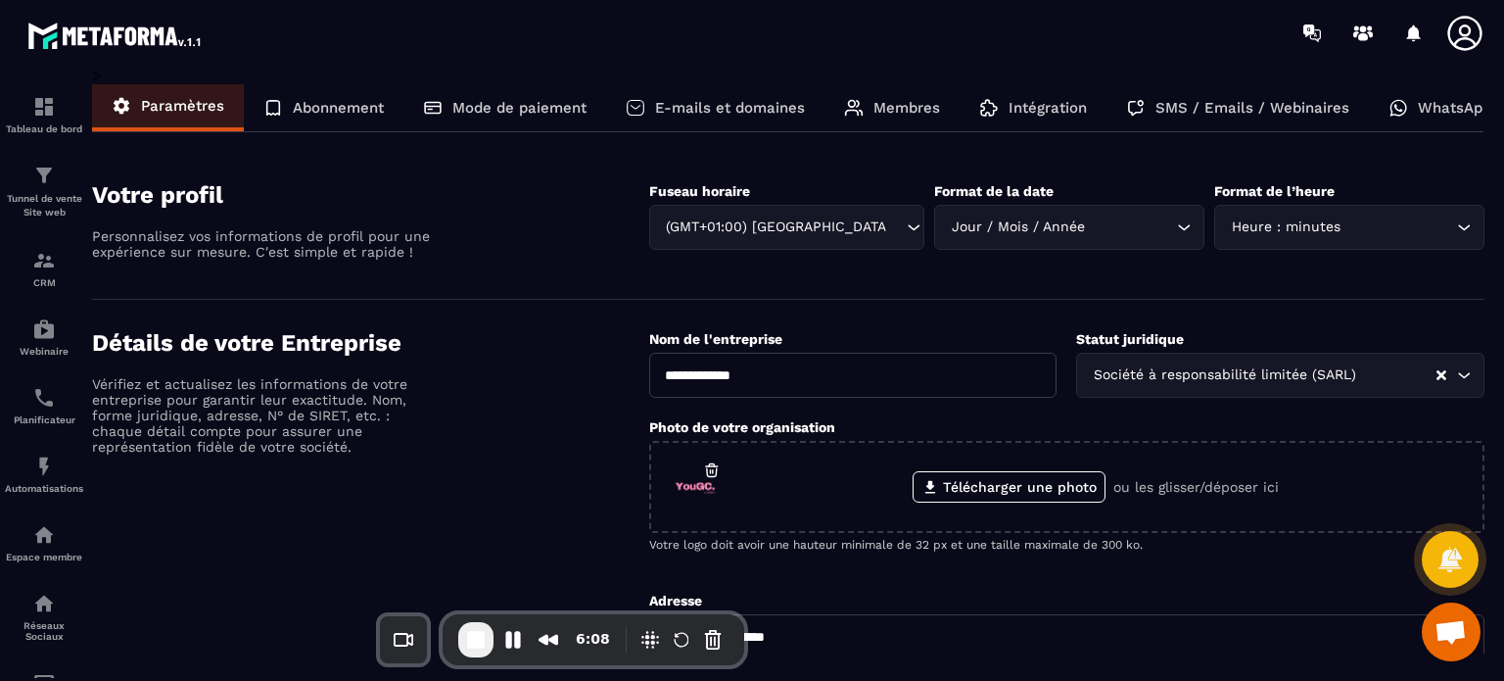
click at [1202, 105] on p "SMS / Emails / Webinaires" at bounding box center [1253, 108] width 194 height 18
